Goal: Navigation & Orientation: Understand site structure

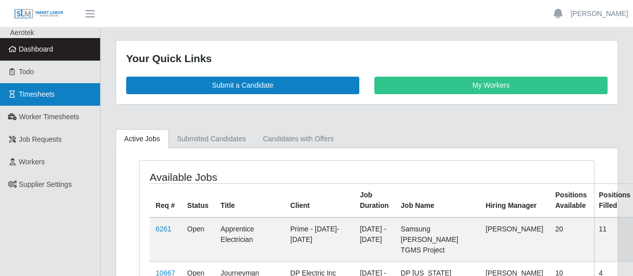
click at [53, 98] on span "Timesheets" at bounding box center [37, 94] width 36 height 8
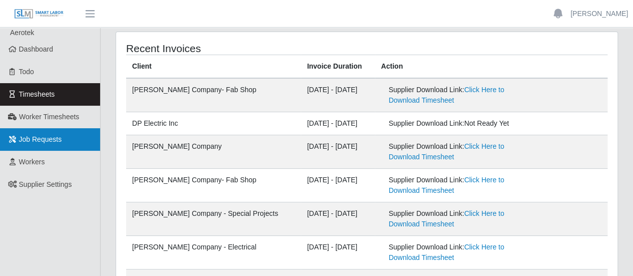
click at [47, 137] on span "Job Requests" at bounding box center [40, 139] width 43 height 8
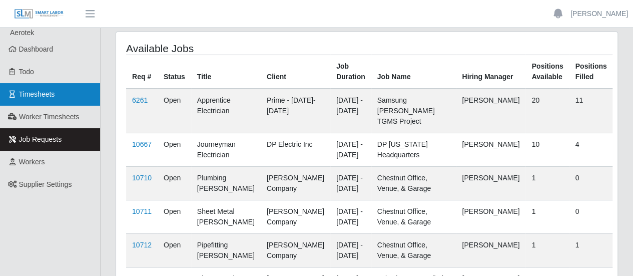
click at [43, 98] on span "Timesheets" at bounding box center [37, 94] width 36 height 8
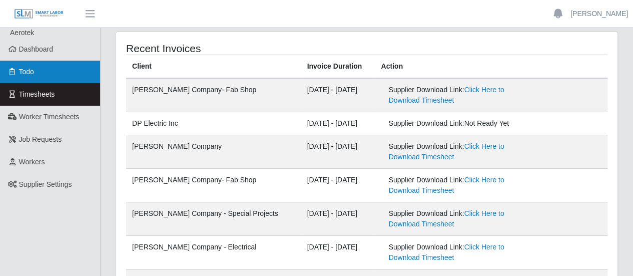
click at [45, 68] on link "Todo" at bounding box center [50, 72] width 100 height 23
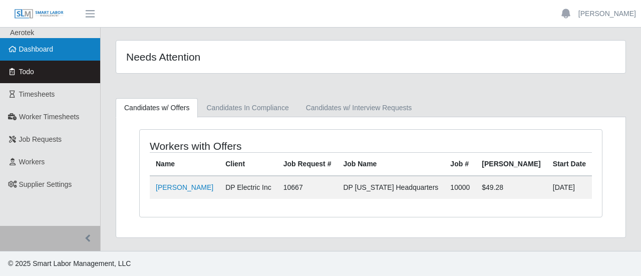
click at [41, 52] on span "Dashboard" at bounding box center [36, 49] width 35 height 8
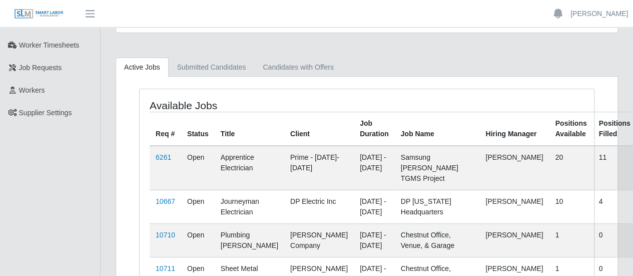
scroll to position [56, 0]
